Goal: Find specific page/section: Find specific page/section

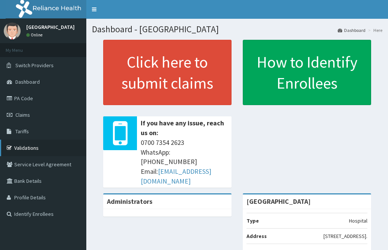
click at [31, 148] on link "Validations" at bounding box center [43, 148] width 86 height 17
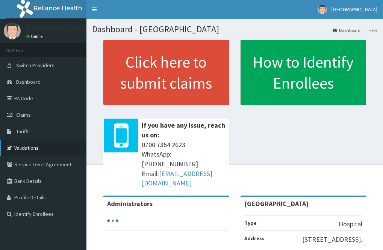
click at [35, 149] on link "Validations" at bounding box center [43, 148] width 86 height 17
